Goal: Browse casually: Explore the website without a specific task or goal

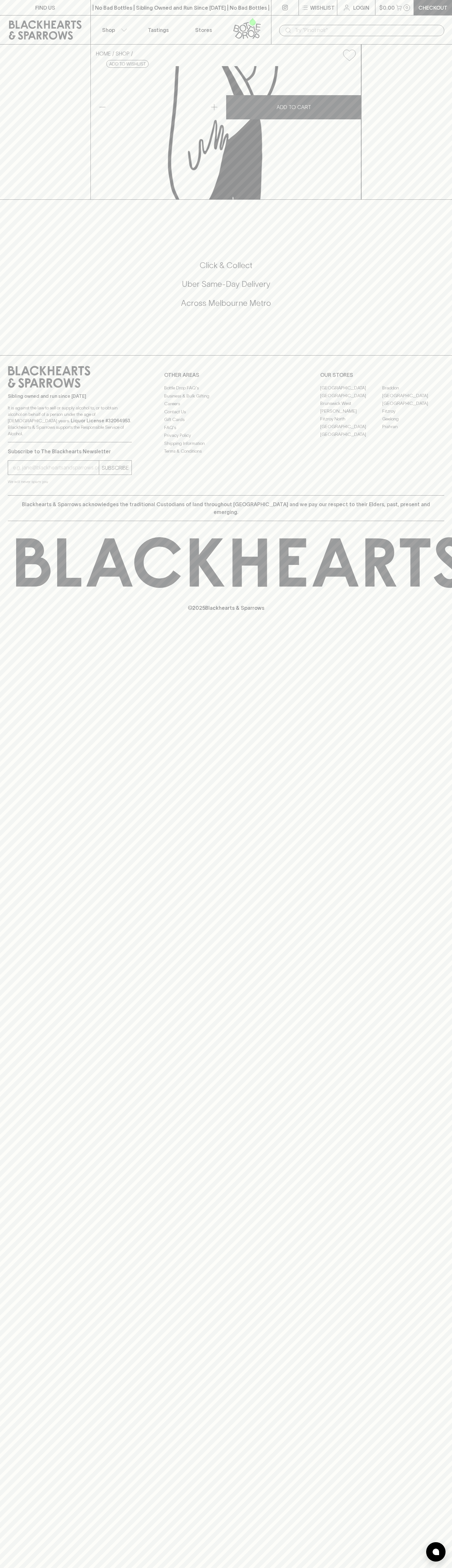
click at [21, 32] on icon at bounding box center [45, 30] width 72 height 19
click at [448, 167] on div "HOME SHOP Tony's Chocolonely Milk Caramel Cookie 180g $10.00 Add to wishlist No…" at bounding box center [226, 122] width 452 height 155
click at [102, 1567] on html "FIND US | No Bad Bottles | Sibling Owned and Run Since 2006 | No Bad Bottles | …" at bounding box center [226, 784] width 452 height 1568
click at [23, 109] on div "HOME SHOP Tony's Chocolonely Milk Caramel Cookie 180g $10.00 Add to wishlist No…" at bounding box center [226, 122] width 452 height 155
